Goal: Transaction & Acquisition: Download file/media

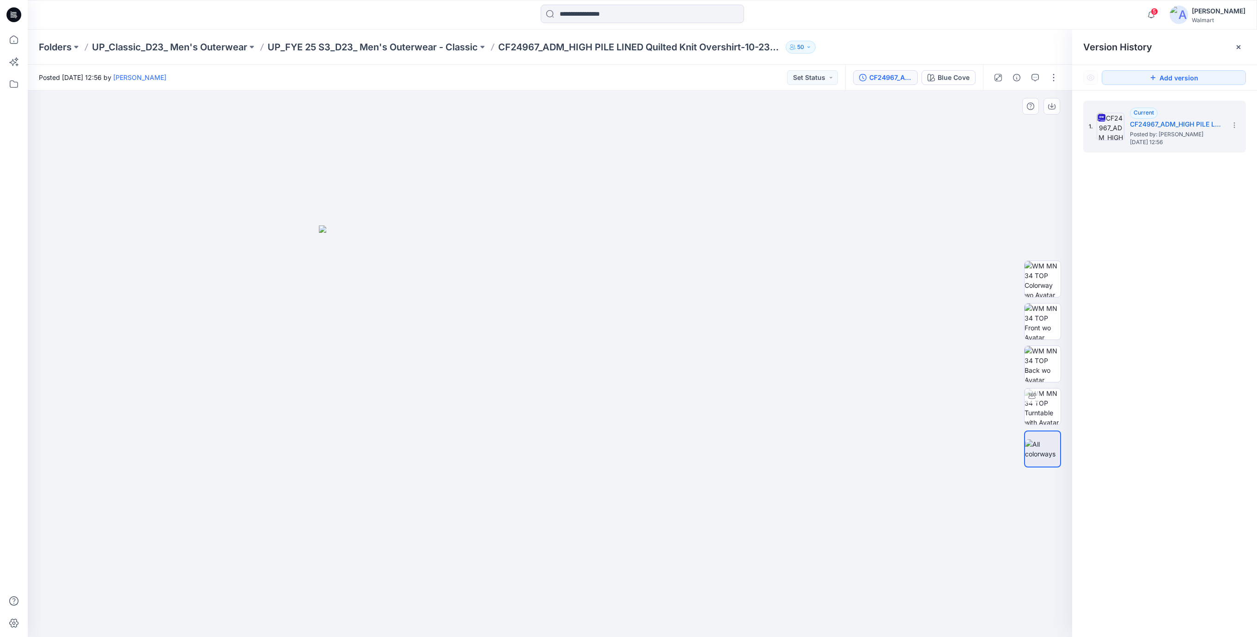
drag, startPoint x: 581, startPoint y: 214, endPoint x: 336, endPoint y: 107, distance: 267.3
click at [571, 210] on div at bounding box center [550, 364] width 1044 height 547
click at [12, 16] on icon at bounding box center [12, 15] width 3 height 0
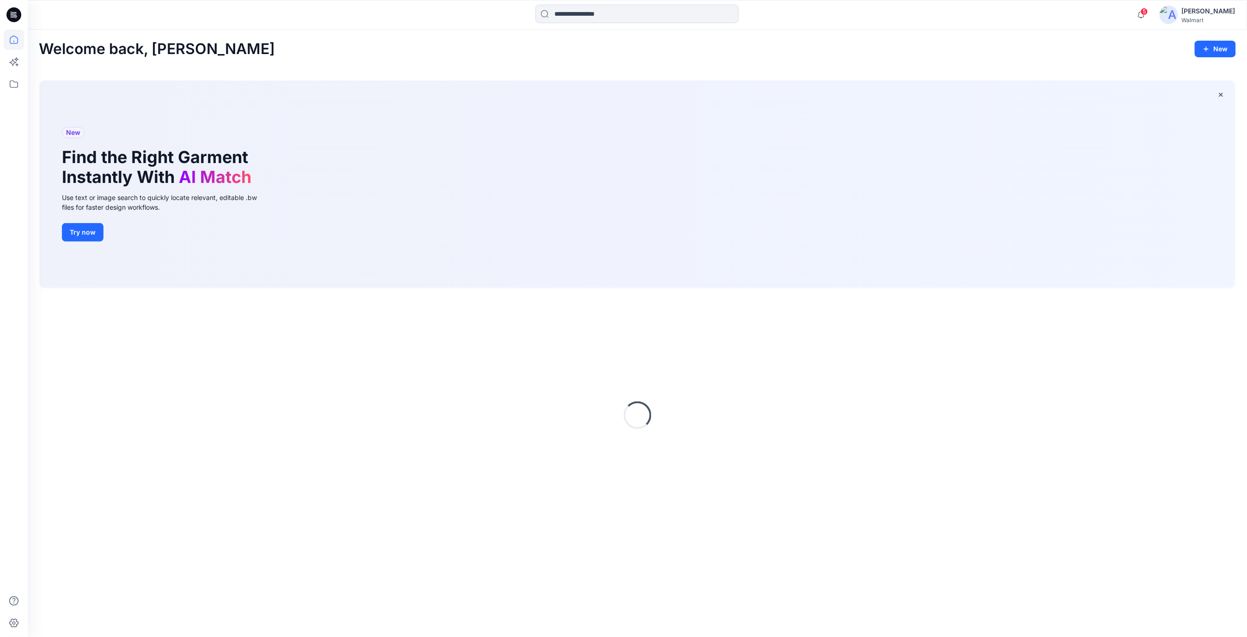
click at [790, 57] on div "Welcome back, [PERSON_NAME]" at bounding box center [637, 49] width 1197 height 17
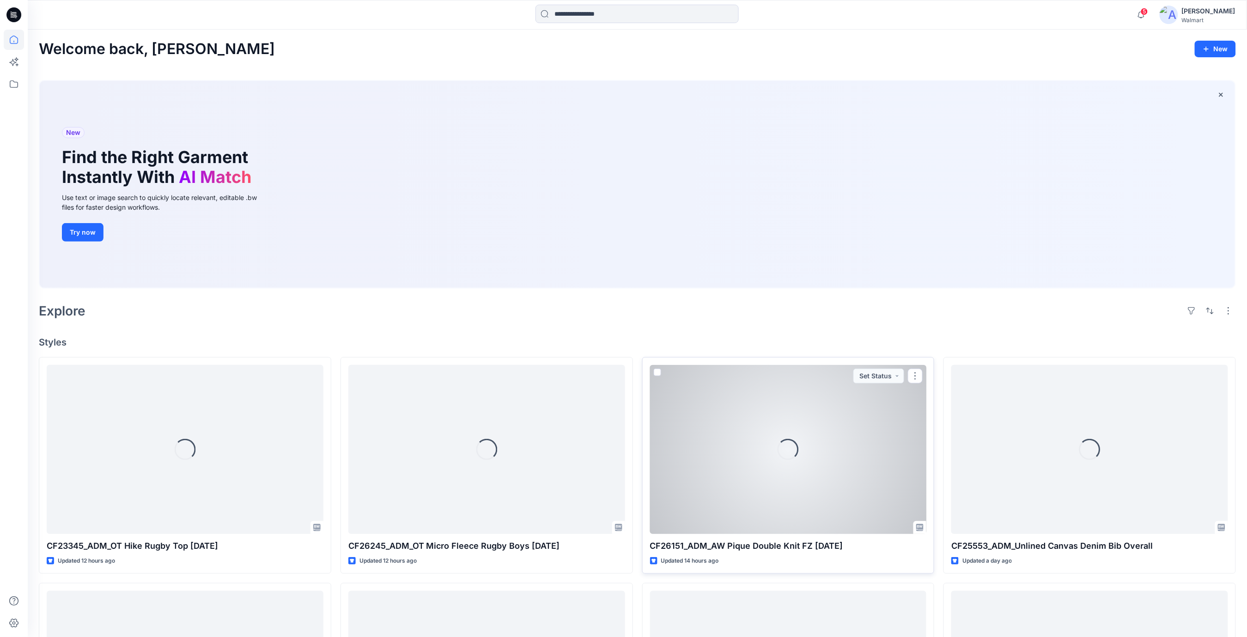
scroll to position [308, 0]
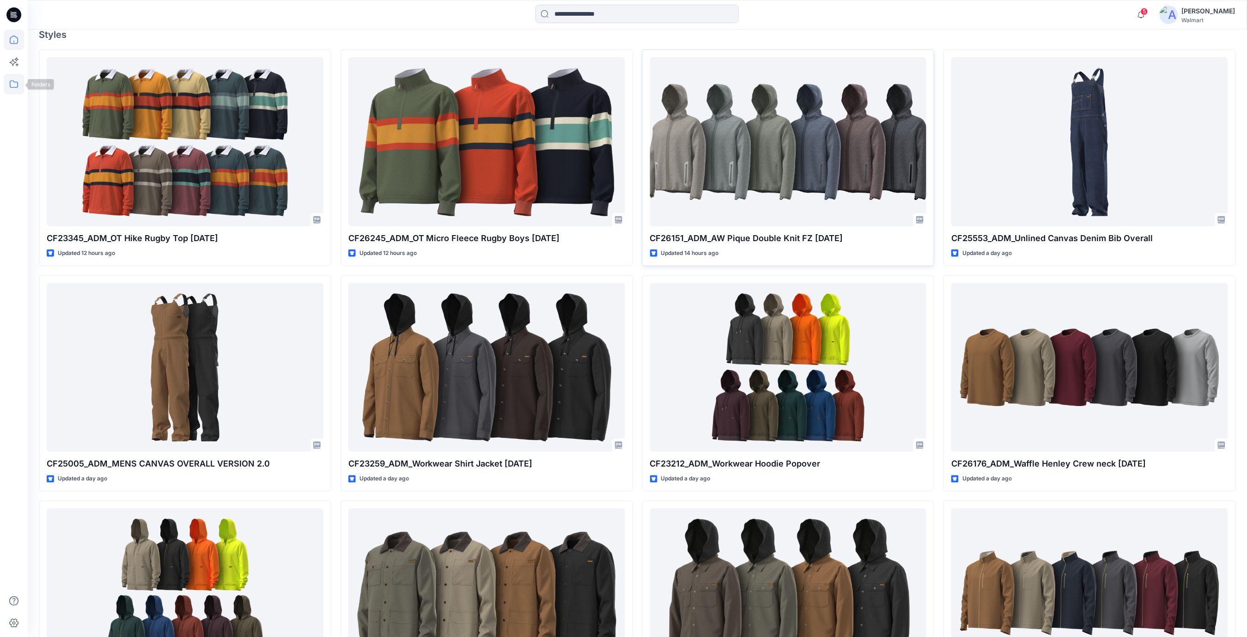
click at [18, 84] on icon at bounding box center [14, 84] width 20 height 20
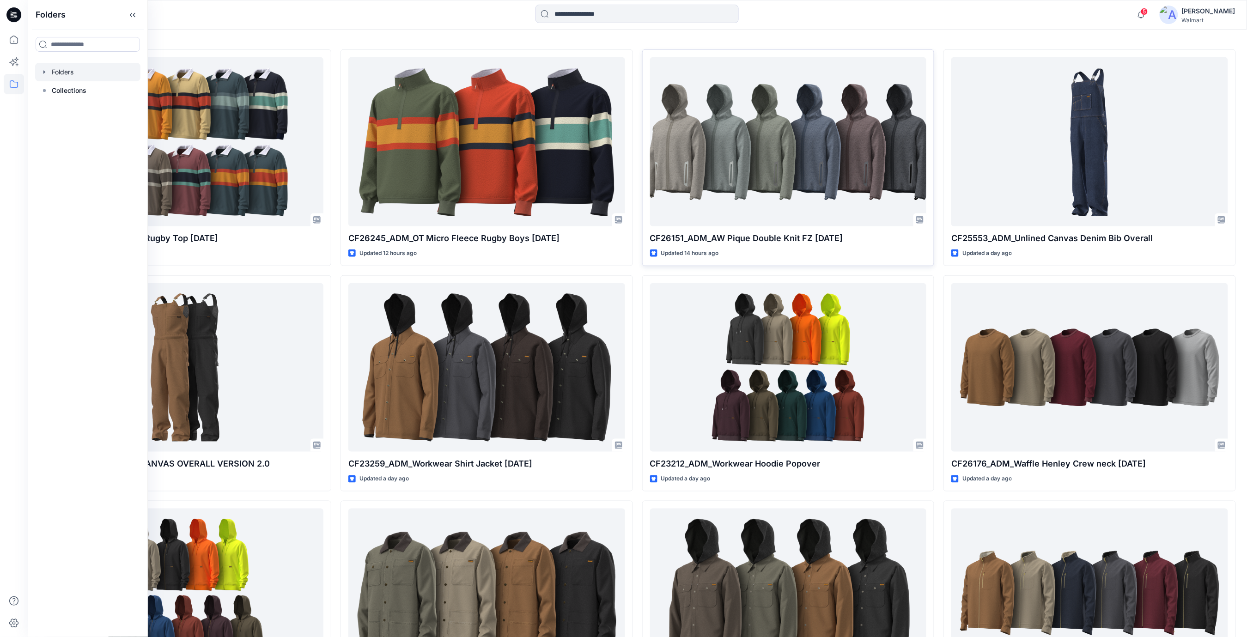
click at [62, 78] on div at bounding box center [87, 72] width 105 height 18
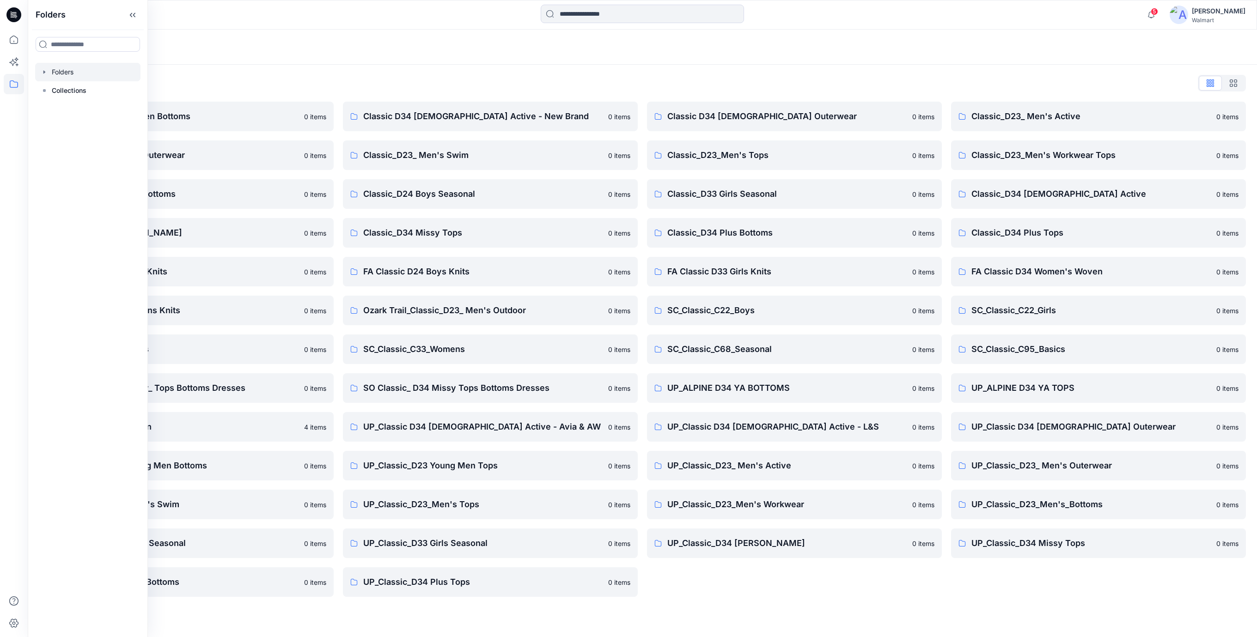
click at [501, 79] on div "Folders List" at bounding box center [642, 83] width 1207 height 15
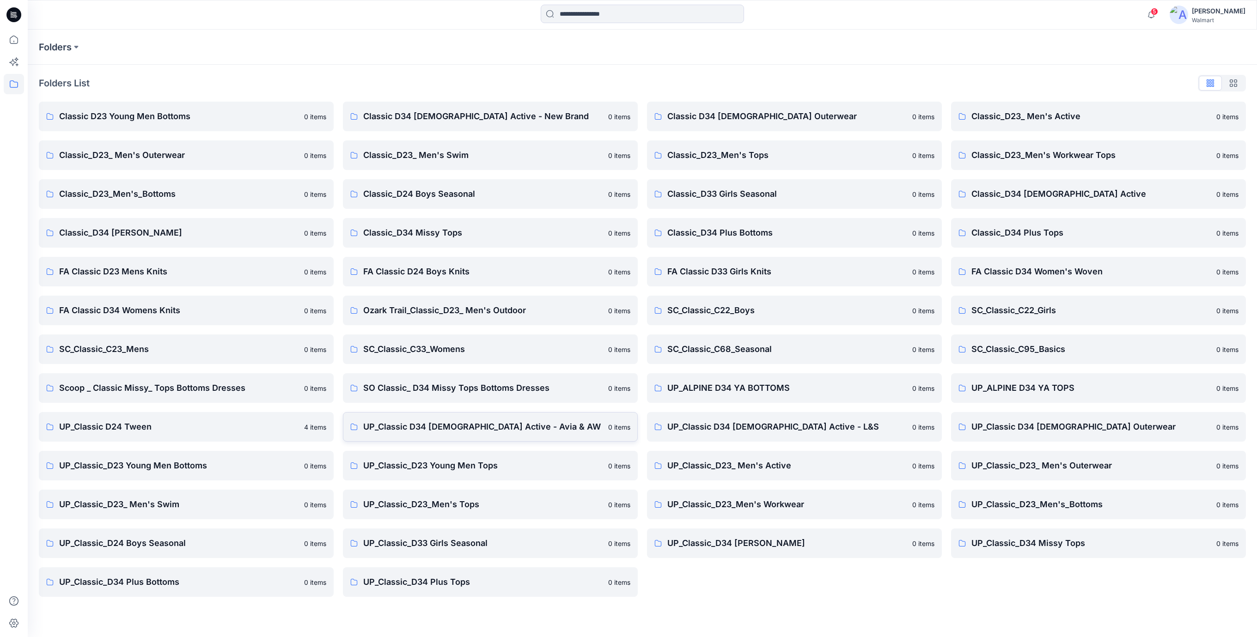
click at [502, 426] on p "UP_Classic D34 [DEMOGRAPHIC_DATA] Active - Avia & AW" at bounding box center [482, 426] width 239 height 13
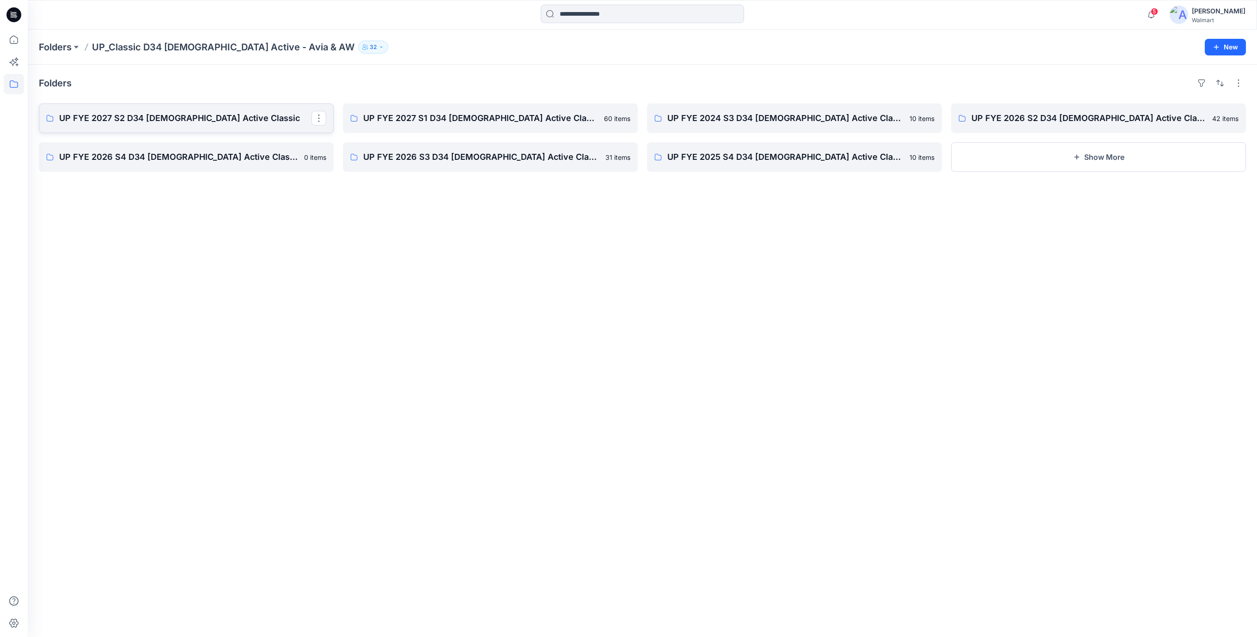
click at [195, 122] on p "UP FYE 2027 S2 D34 [DEMOGRAPHIC_DATA] Active Classic" at bounding box center [185, 118] width 252 height 13
click at [437, 117] on p "UP FYE 2027 S1 D34 [DEMOGRAPHIC_DATA] Active Classic" at bounding box center [489, 118] width 252 height 13
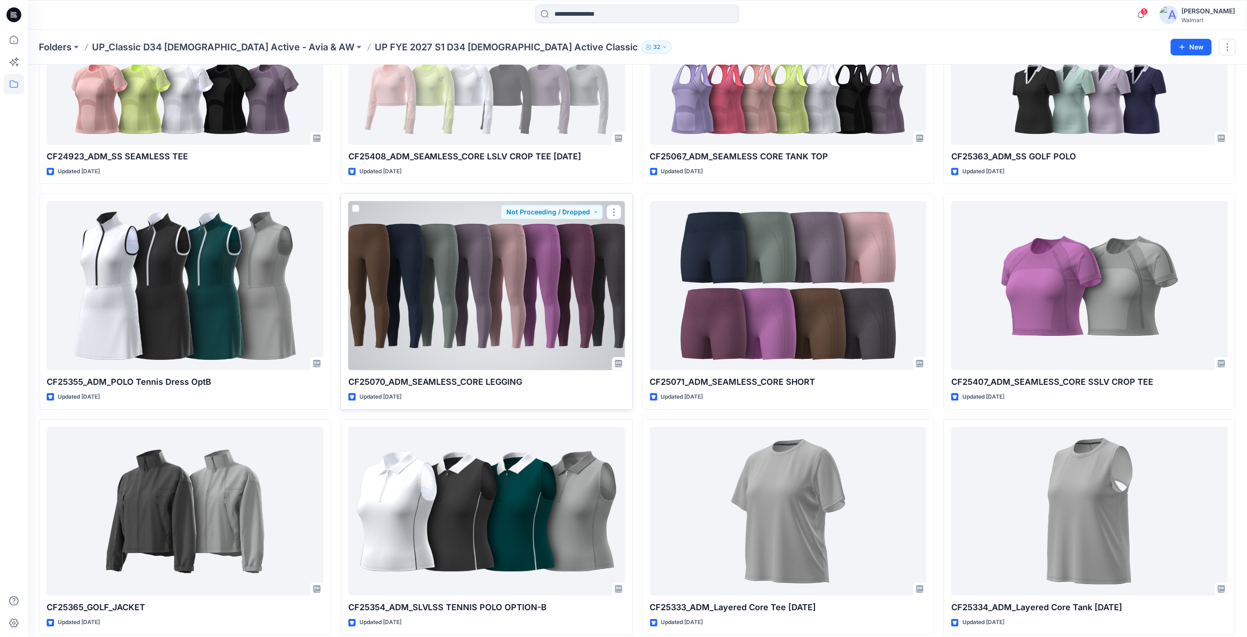
scroll to position [2854, 0]
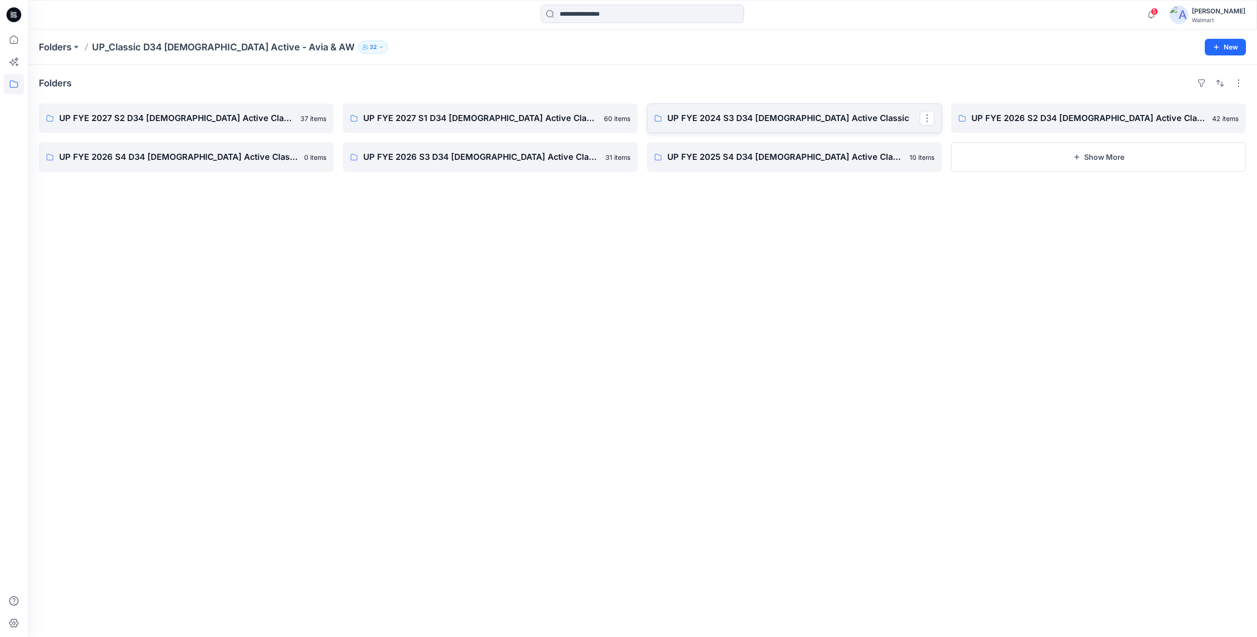
click at [700, 113] on p "UP FYE 2024 S3 D34 [DEMOGRAPHIC_DATA] Active Classic" at bounding box center [793, 118] width 252 height 13
click at [1012, 120] on p "UP FYE 2026 S2 D34 [DEMOGRAPHIC_DATA] Active Classic" at bounding box center [1097, 118] width 252 height 13
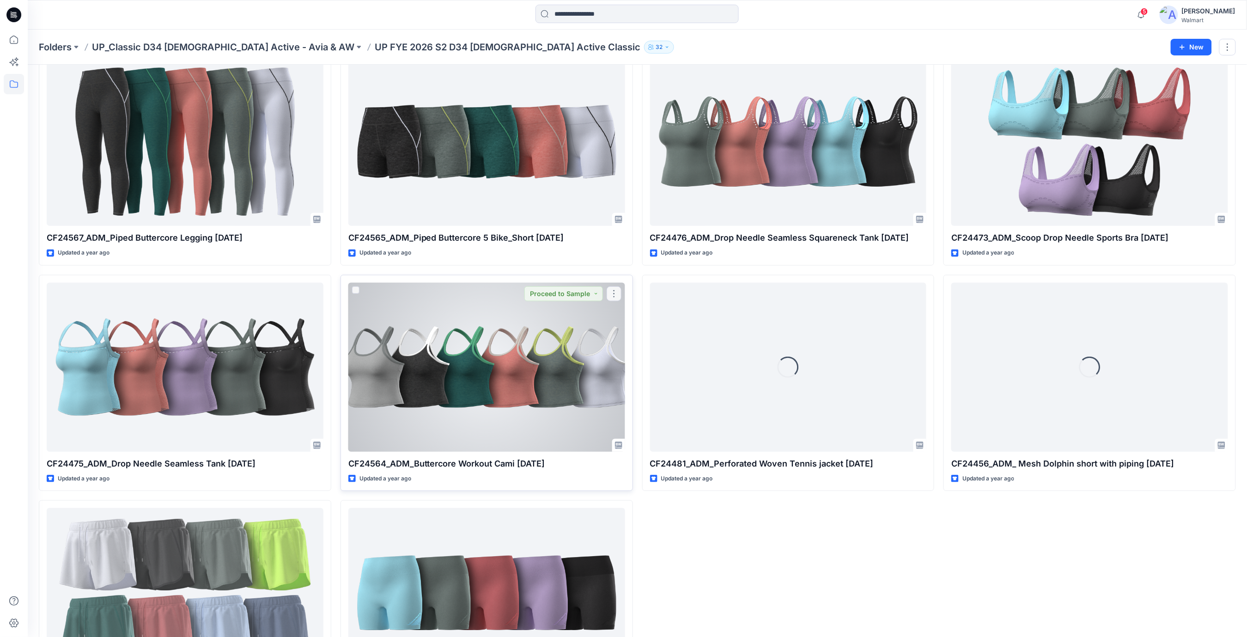
scroll to position [1951, 0]
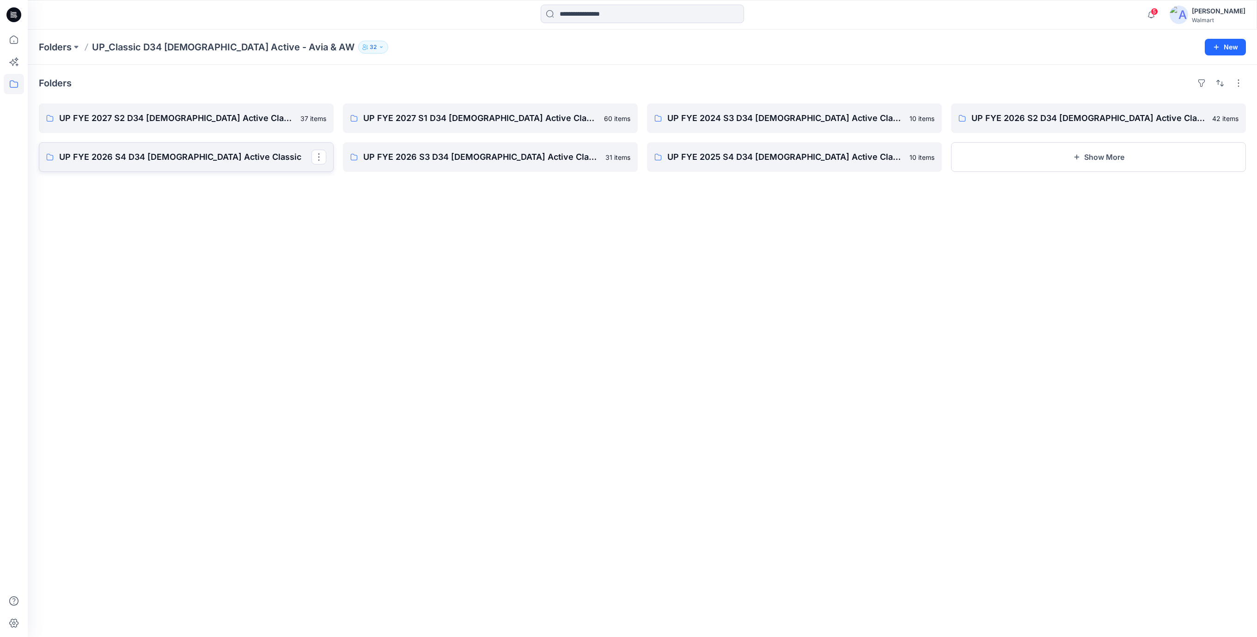
click at [152, 157] on p "UP FYE 2026 S4 D34 [DEMOGRAPHIC_DATA] Active Classic" at bounding box center [185, 157] width 252 height 13
click at [421, 159] on p "UP FYE 2026 S3 D34 [DEMOGRAPHIC_DATA] Active Classic" at bounding box center [489, 157] width 252 height 13
click at [512, 156] on p "UP FYE 2026 S3 D34 [DEMOGRAPHIC_DATA] Active Classic" at bounding box center [489, 157] width 252 height 13
click at [18, 11] on icon at bounding box center [13, 14] width 15 height 15
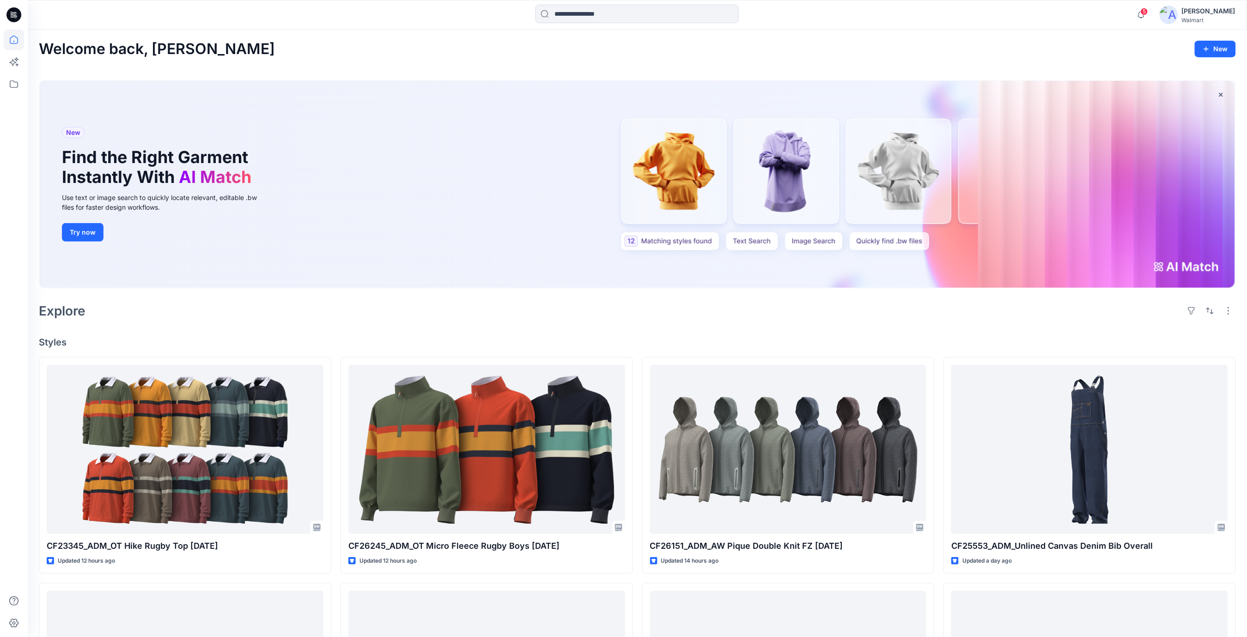
click at [17, 16] on icon at bounding box center [15, 16] width 3 height 0
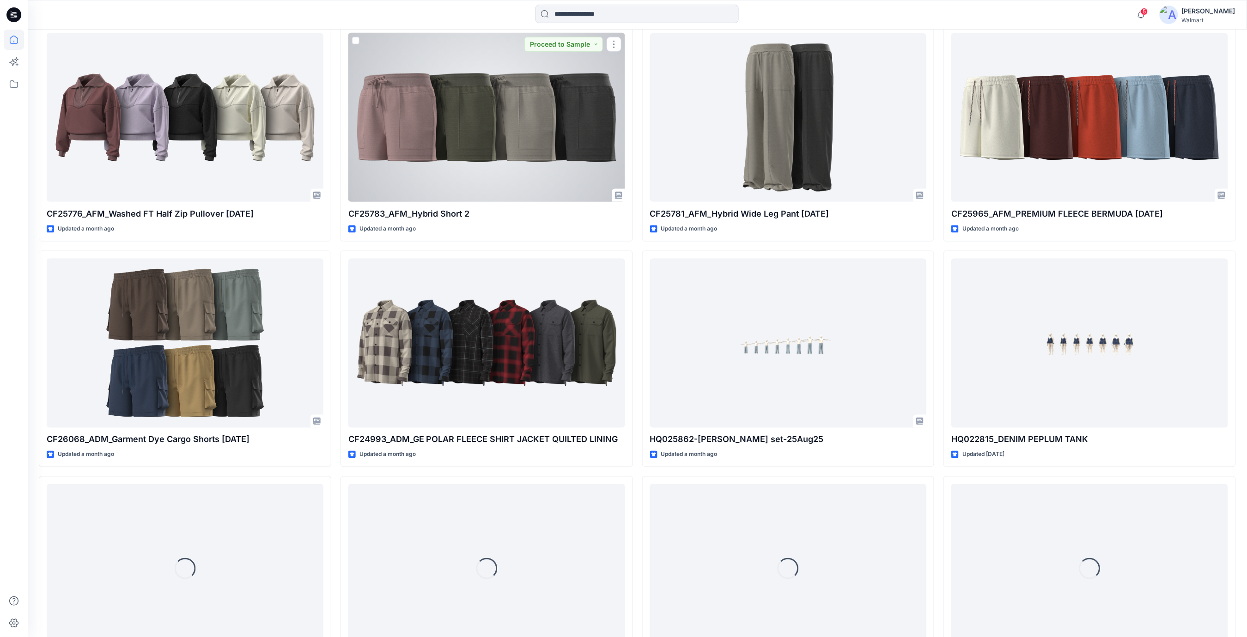
scroll to position [7450, 0]
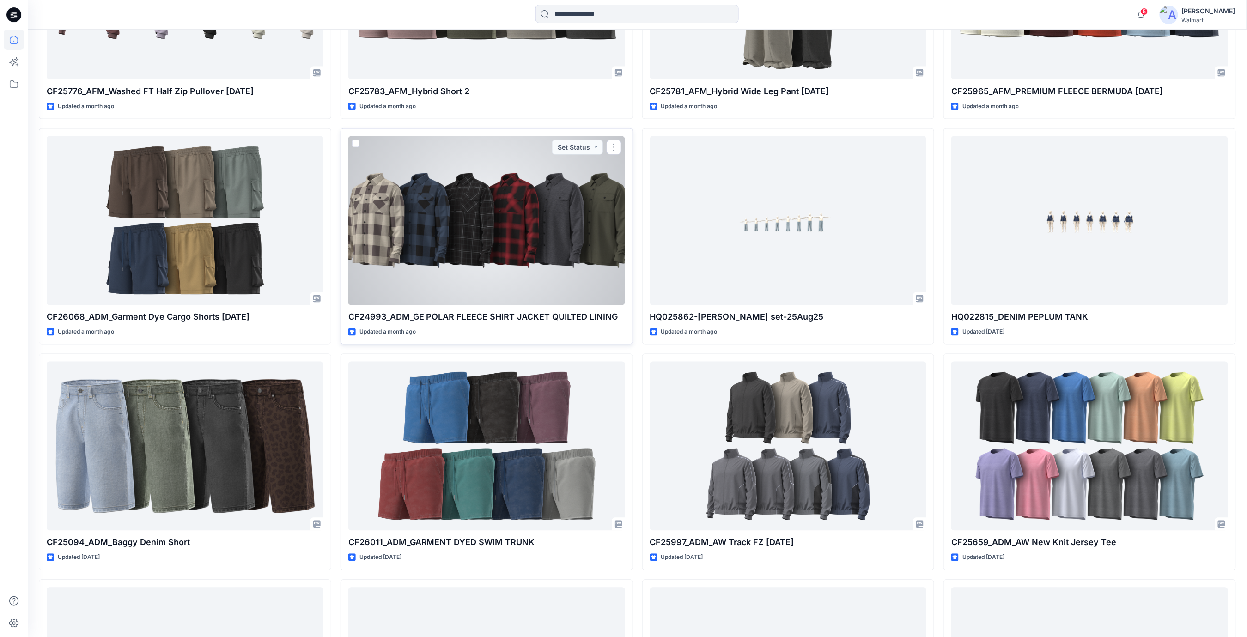
click at [408, 216] on div at bounding box center [486, 220] width 277 height 169
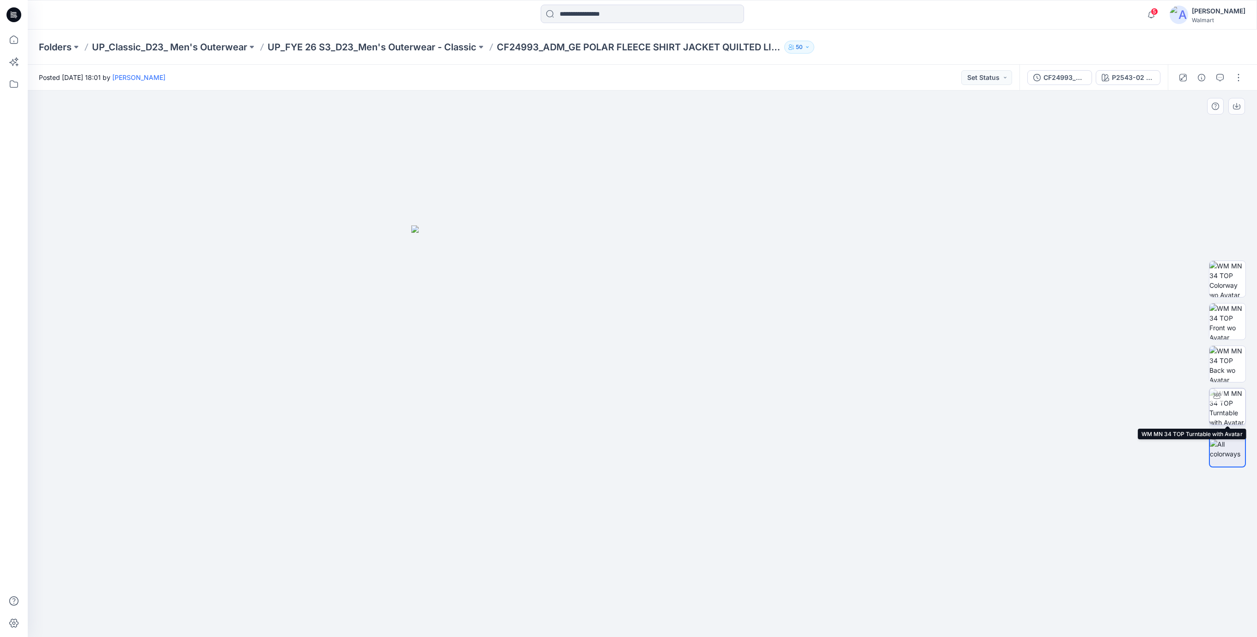
click at [1232, 399] on img at bounding box center [1227, 407] width 36 height 36
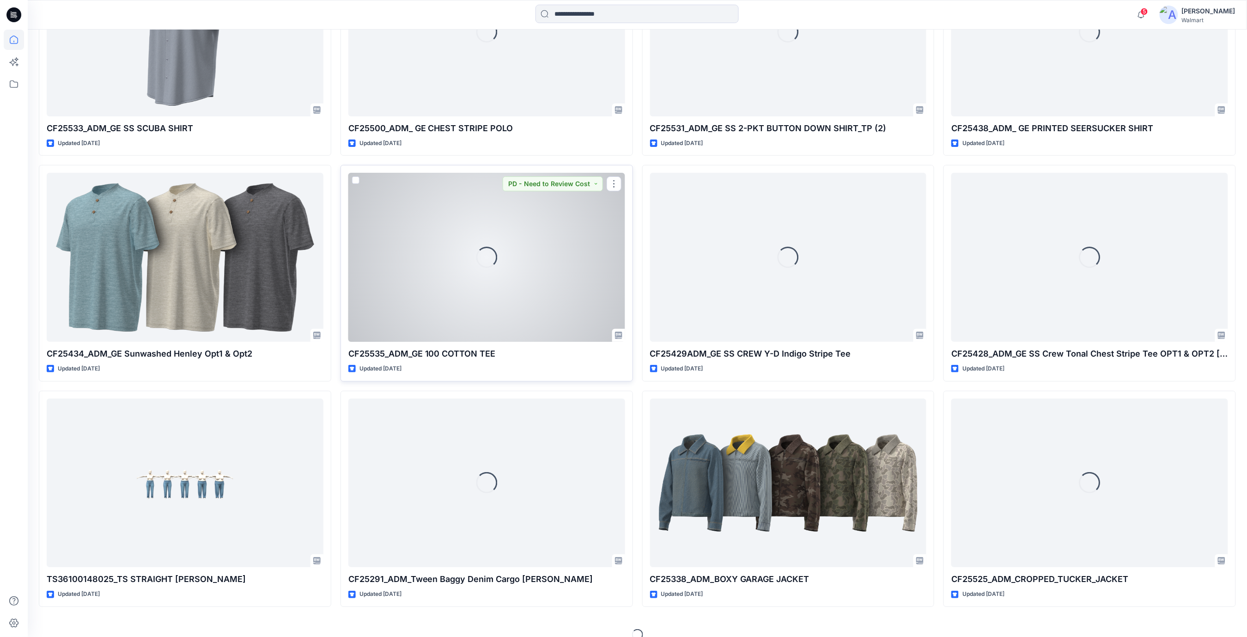
scroll to position [22101, 0]
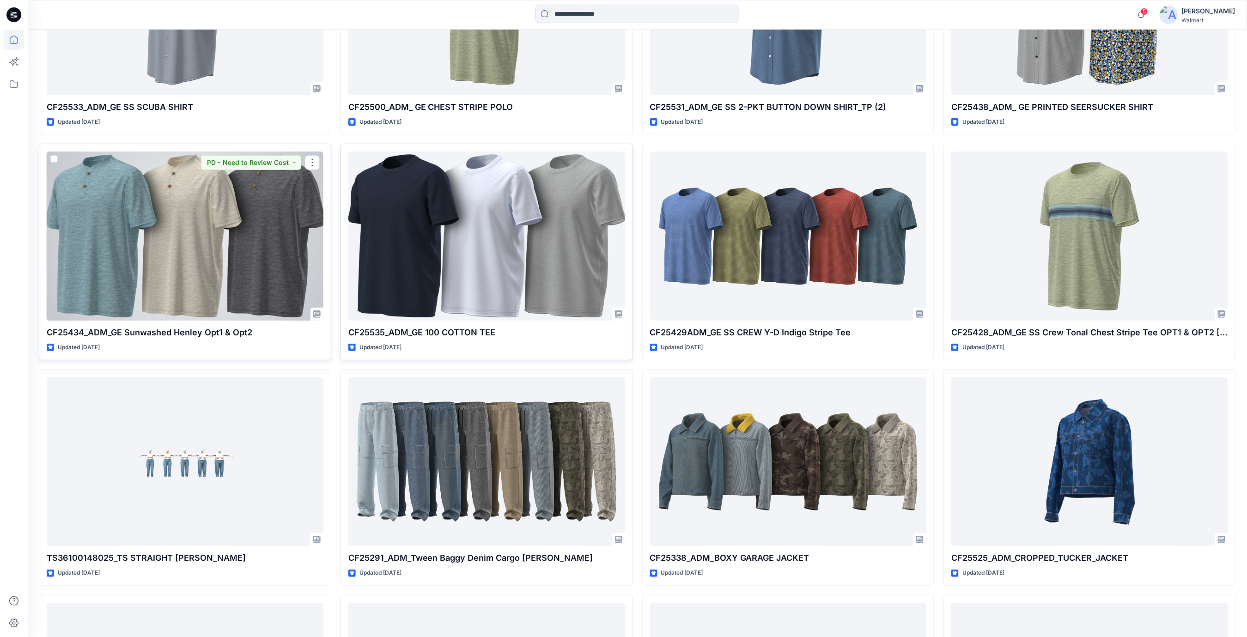
click at [191, 221] on div at bounding box center [185, 236] width 277 height 169
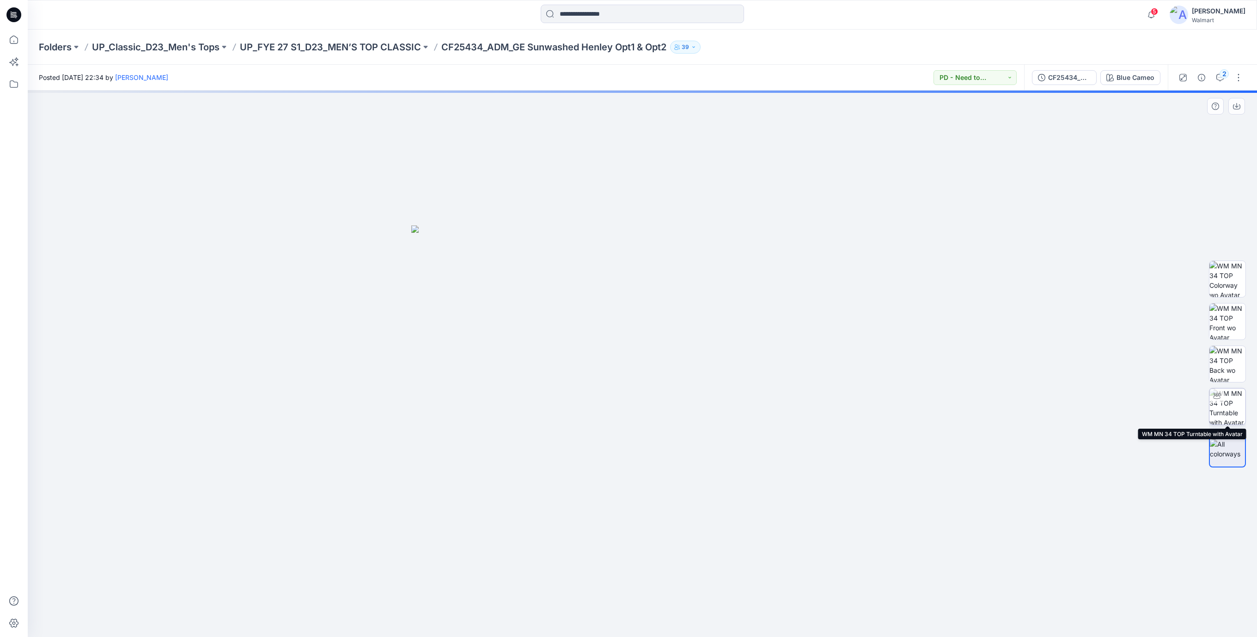
click at [1233, 404] on img at bounding box center [1227, 407] width 36 height 36
drag, startPoint x: 650, startPoint y: 142, endPoint x: 641, endPoint y: 327, distance: 184.6
click at [641, 327] on img at bounding box center [643, 364] width 778 height 547
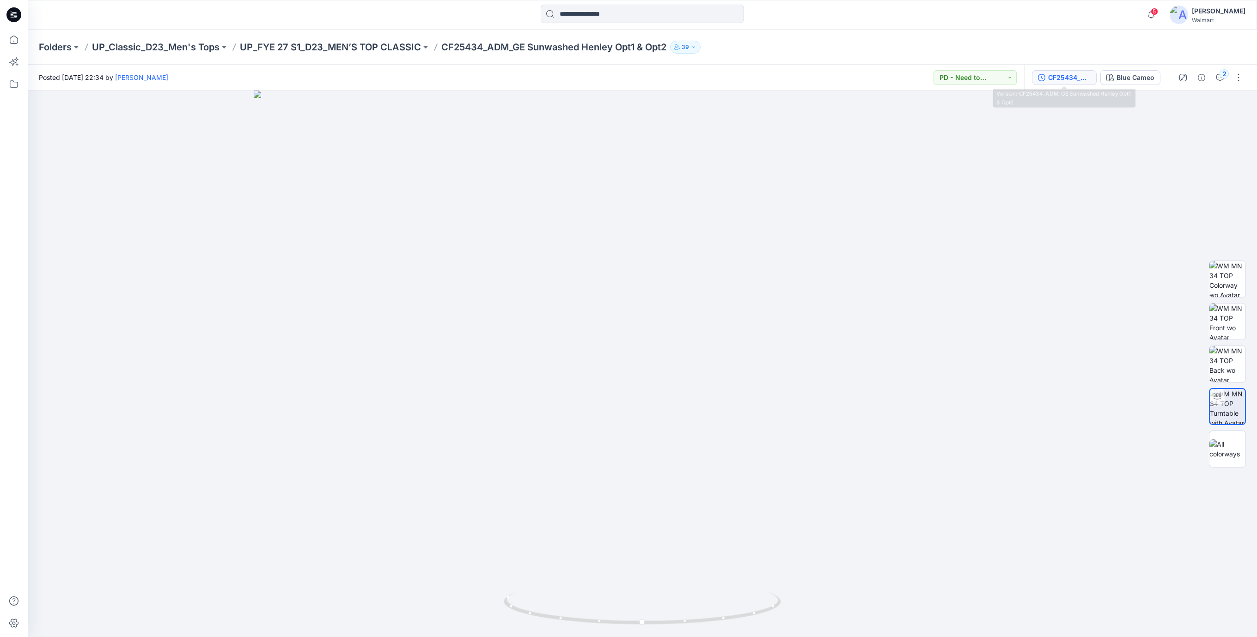
click at [1064, 81] on div "CF25434_ADM_GE Sunwashed Henley Opt1 & Opt2" at bounding box center [1069, 78] width 43 height 10
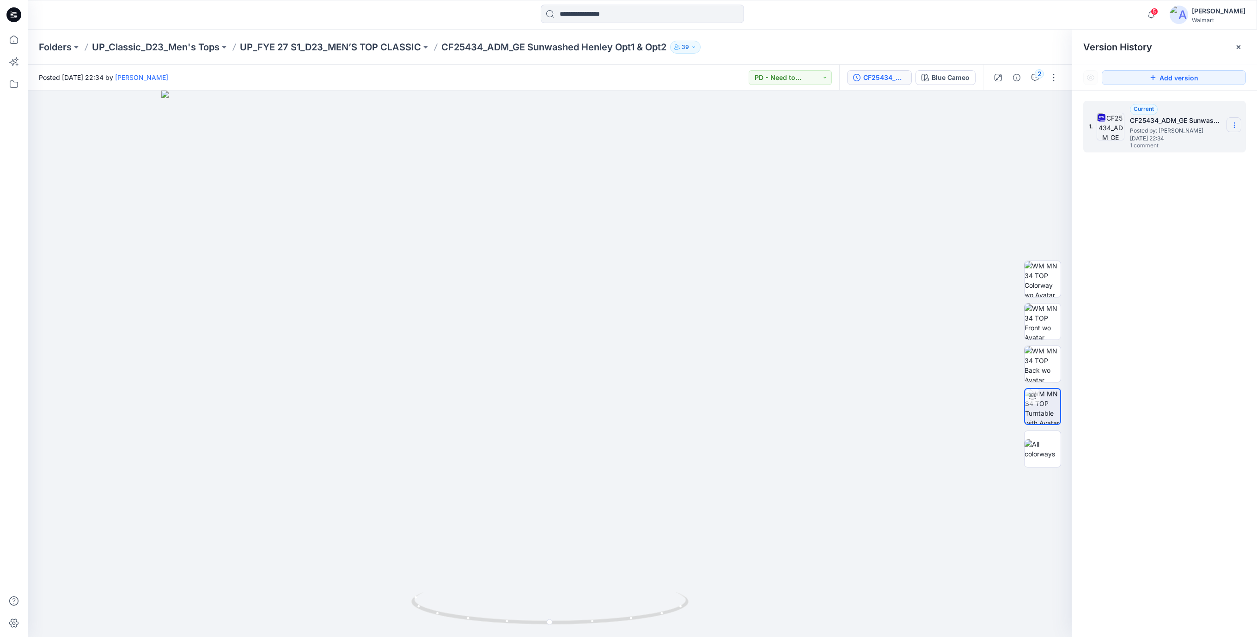
click at [1235, 125] on icon at bounding box center [1234, 125] width 7 height 7
click at [1205, 142] on span "Download Source BW File" at bounding box center [1188, 143] width 78 height 11
